Goal: Find specific page/section: Find specific page/section

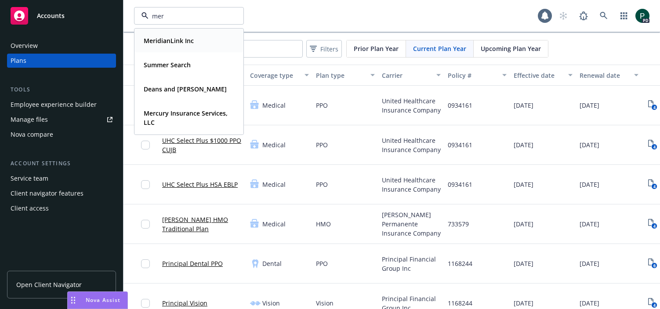
type input "merc"
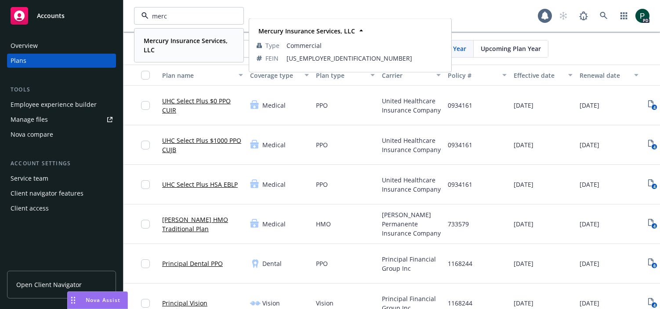
click at [192, 42] on strong "Mercury Insurance Services, LLC" at bounding box center [186, 45] width 84 height 18
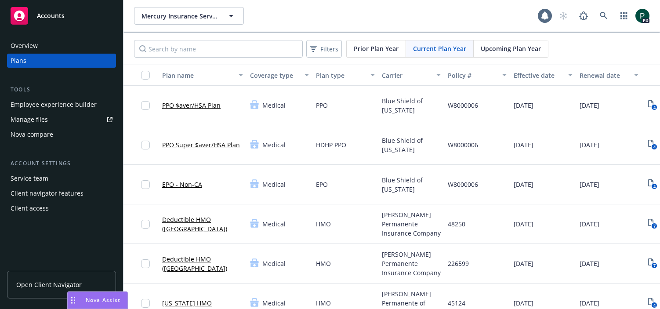
click at [28, 47] on div "Overview" at bounding box center [24, 46] width 27 height 14
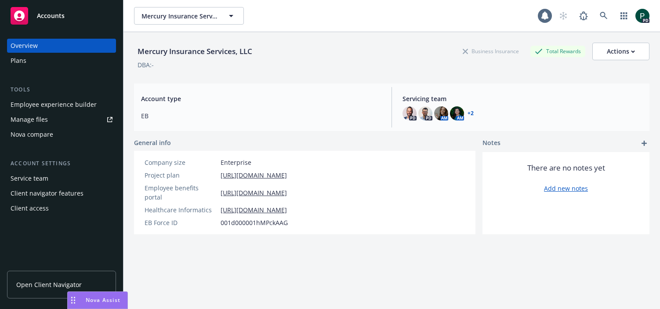
drag, startPoint x: 340, startPoint y: 188, endPoint x: 216, endPoint y: 189, distance: 123.5
click at [216, 189] on div "Employee benefits portal [URL][DOMAIN_NAME]" at bounding box center [216, 192] width 150 height 18
copy div "[URL][DOMAIN_NAME]"
